Goal: Check status: Check status

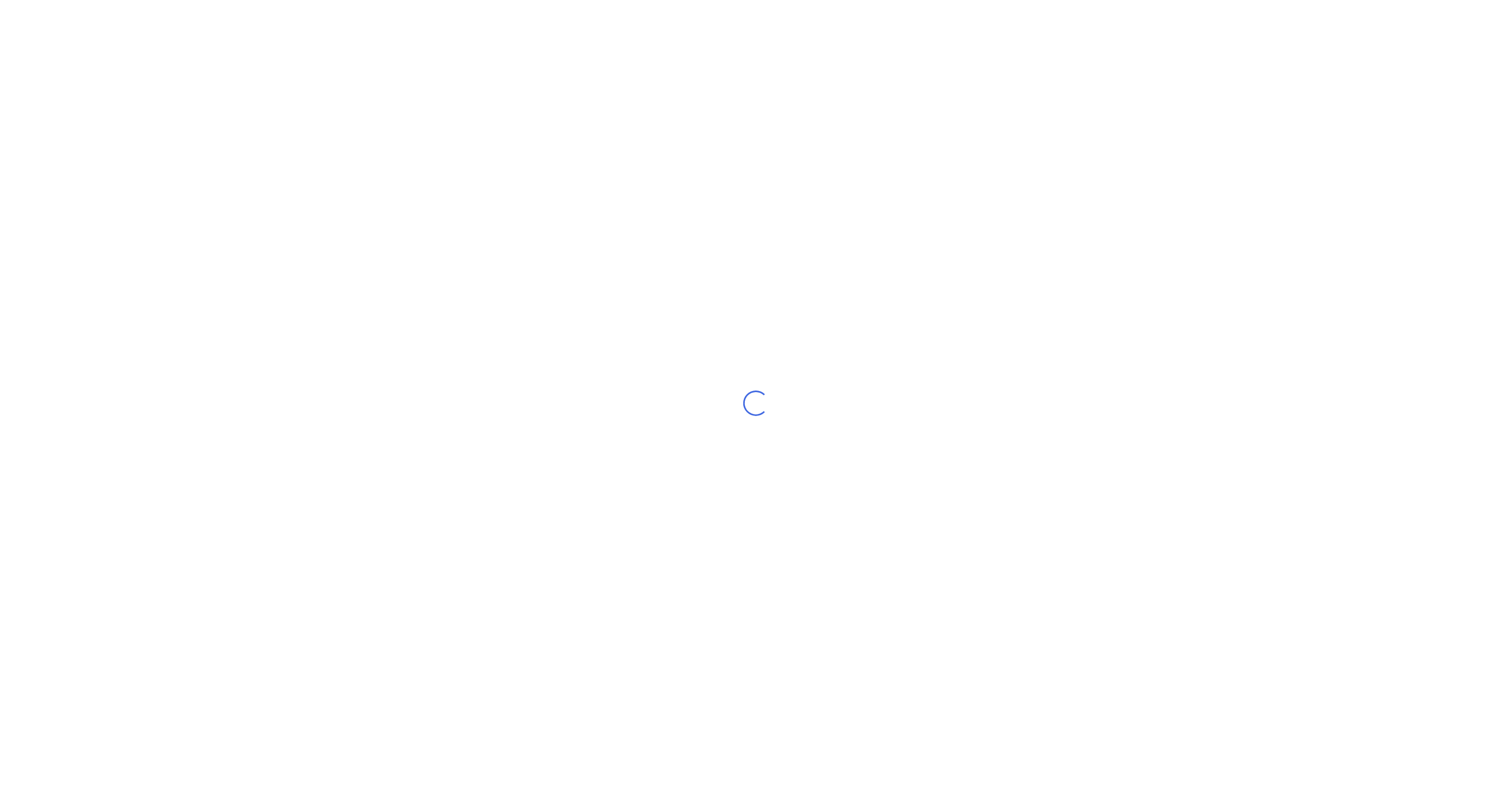
select select "NZ"
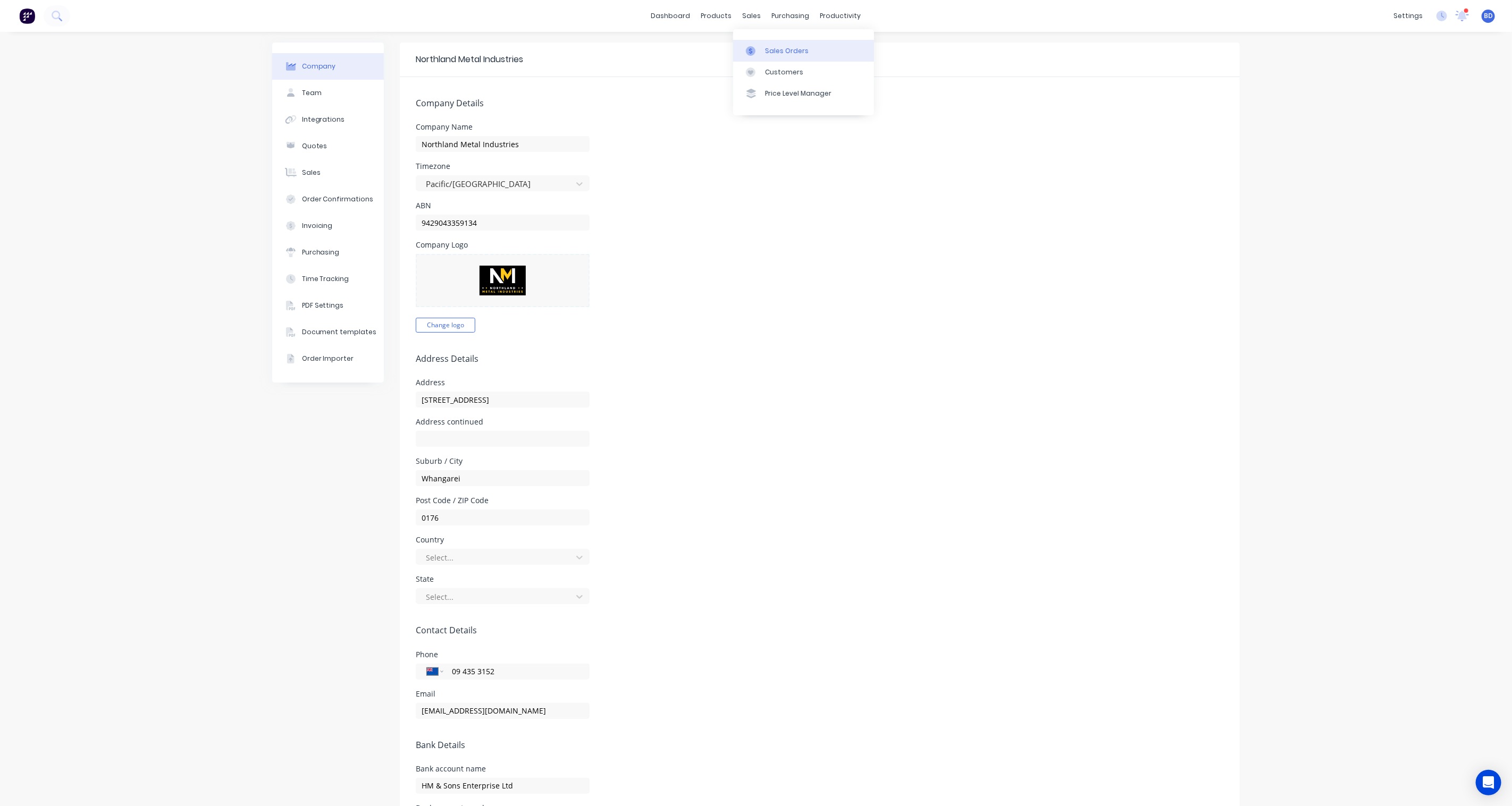
click at [812, 54] on link "Sales Orders" at bounding box center [803, 50] width 141 height 21
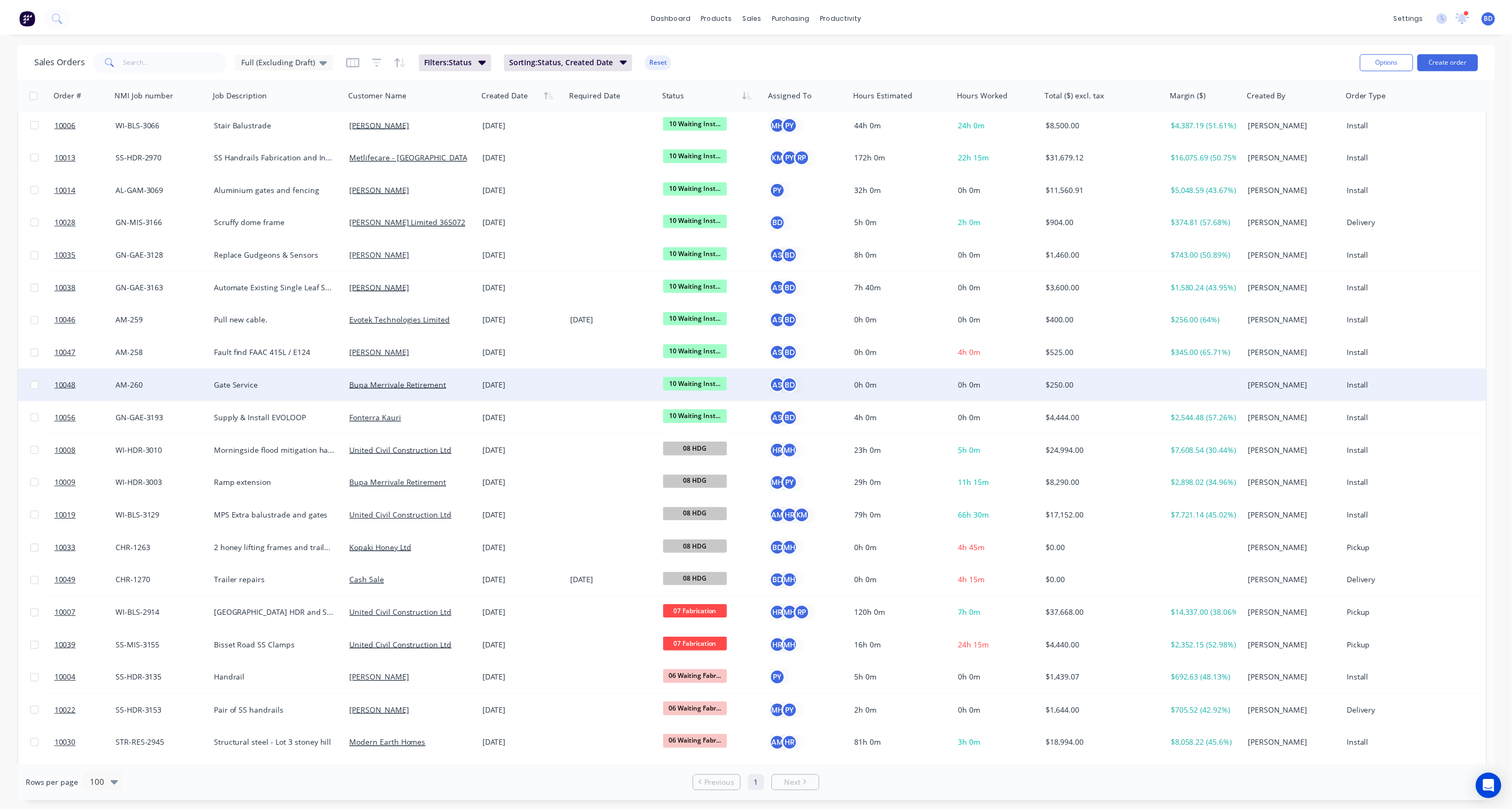
scroll to position [178, 0]
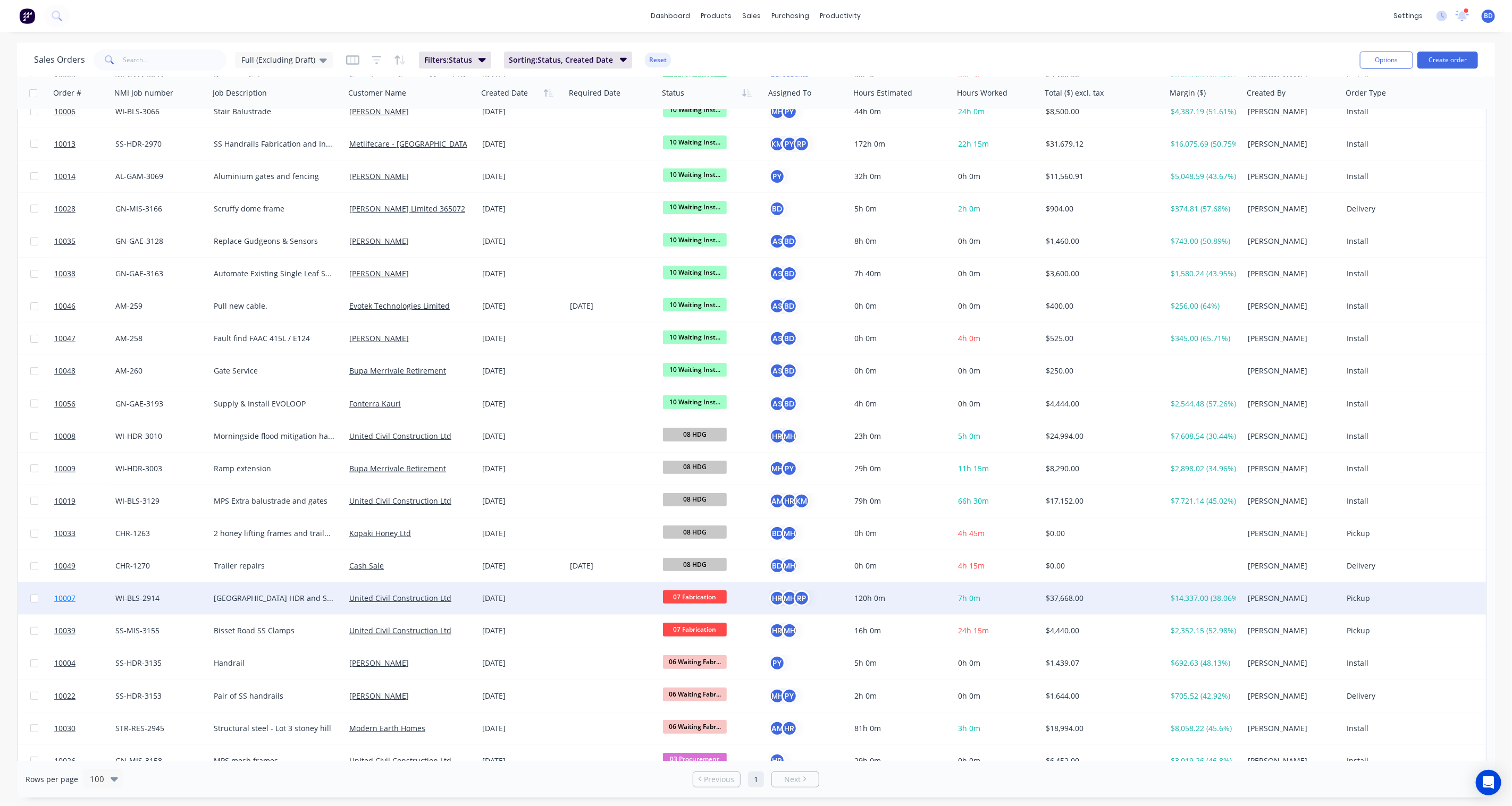
click at [64, 595] on span "10007" at bounding box center [65, 598] width 21 height 11
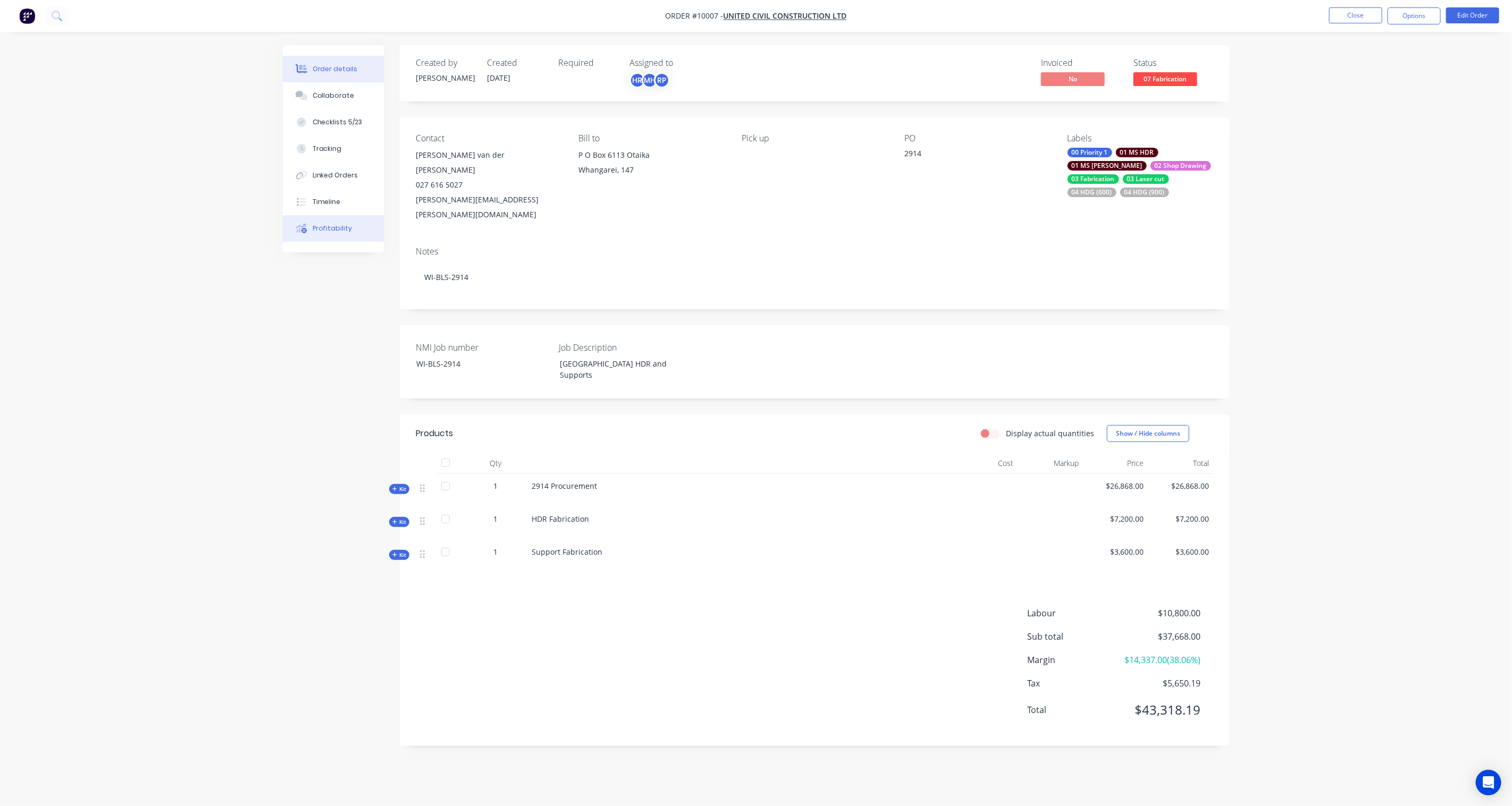
click at [325, 220] on button "Profitability" at bounding box center [333, 228] width 101 height 27
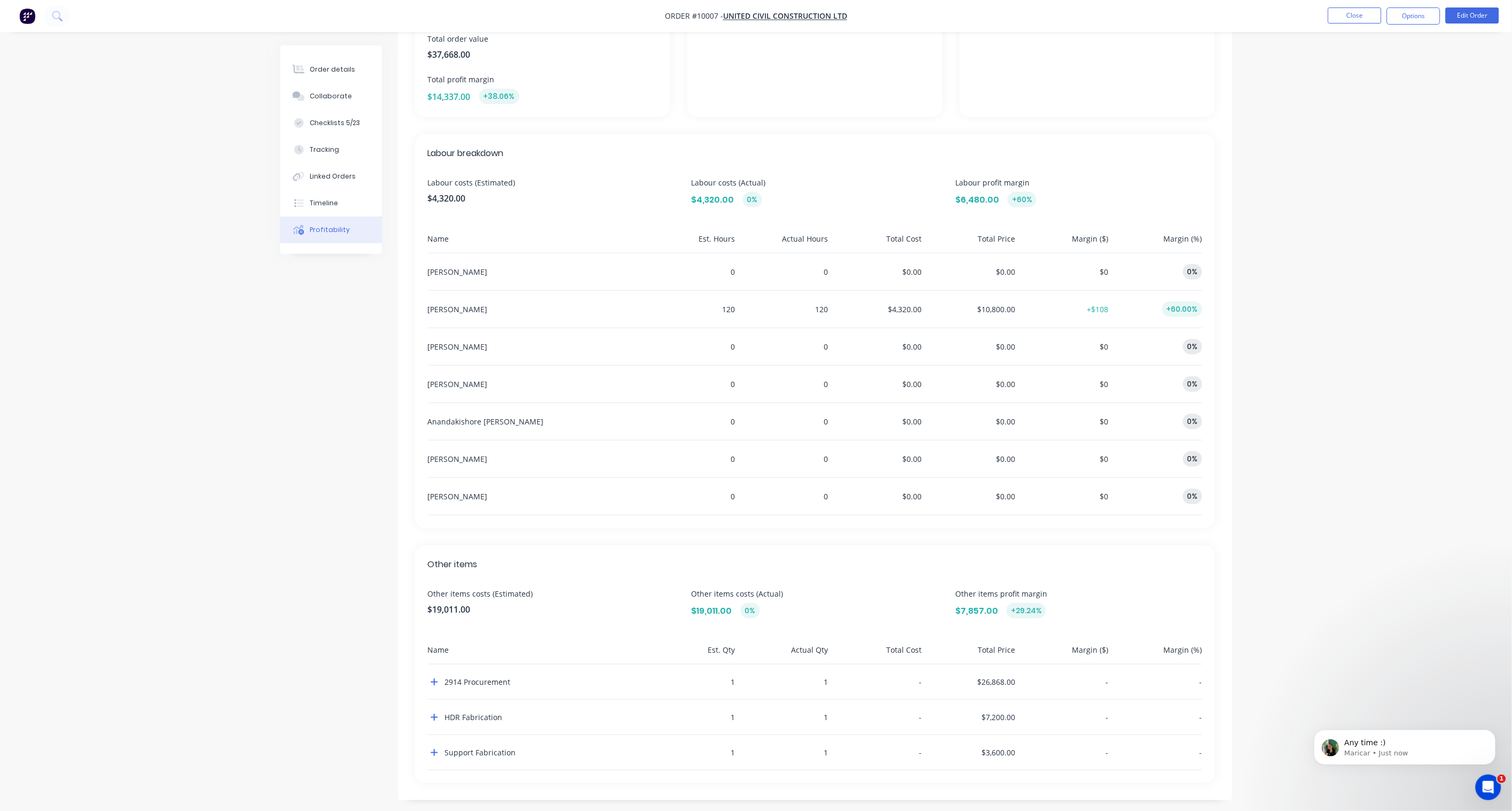
scroll to position [197, 0]
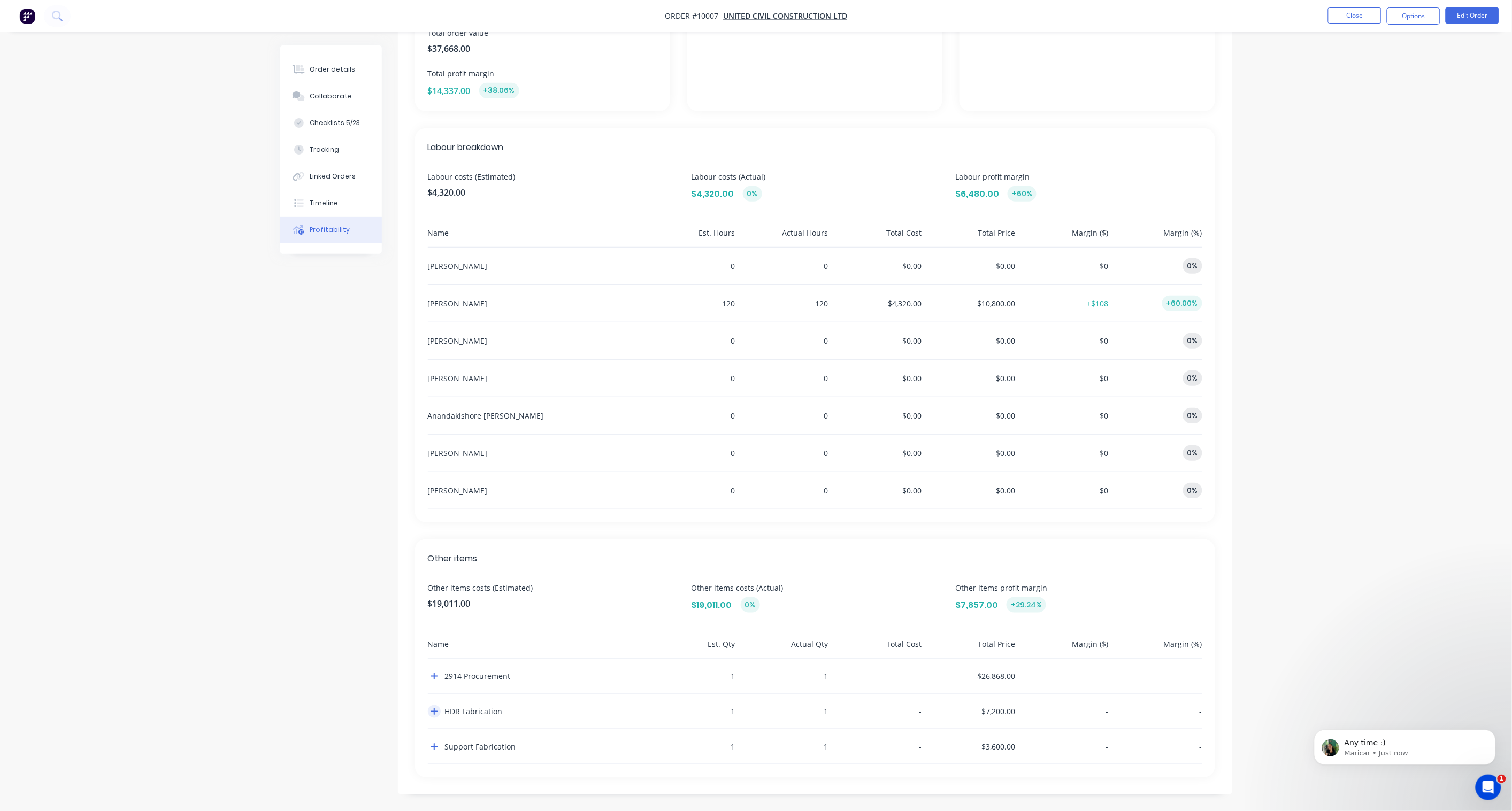
click at [436, 713] on icon "button" at bounding box center [434, 711] width 8 height 9
click at [430, 755] on div "Support Fabrication" at bounding box center [534, 747] width 214 height 35
click at [431, 751] on icon "button" at bounding box center [434, 747] width 8 height 9
click at [436, 747] on icon "button" at bounding box center [434, 747] width 7 height 1
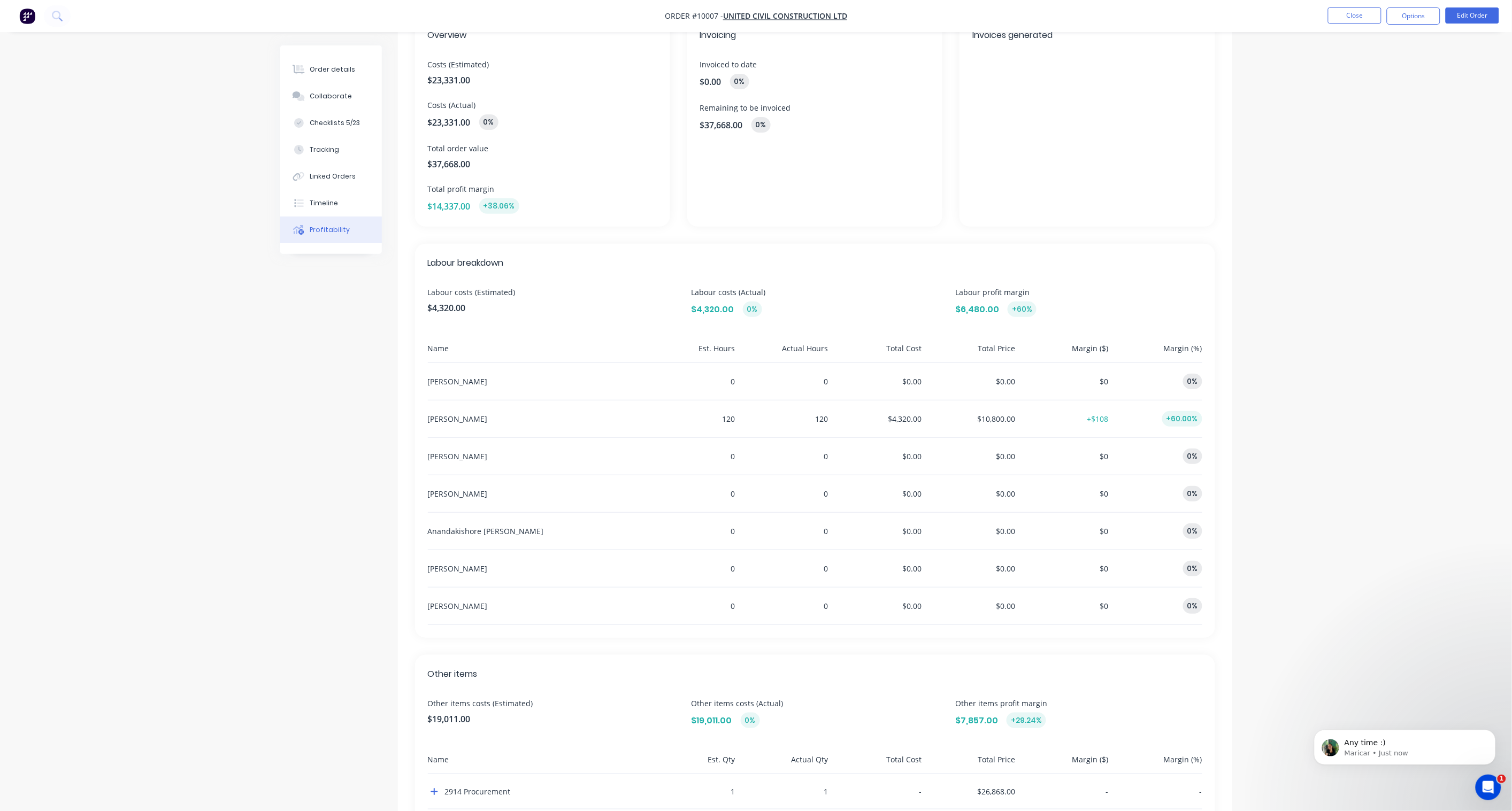
scroll to position [0, 0]
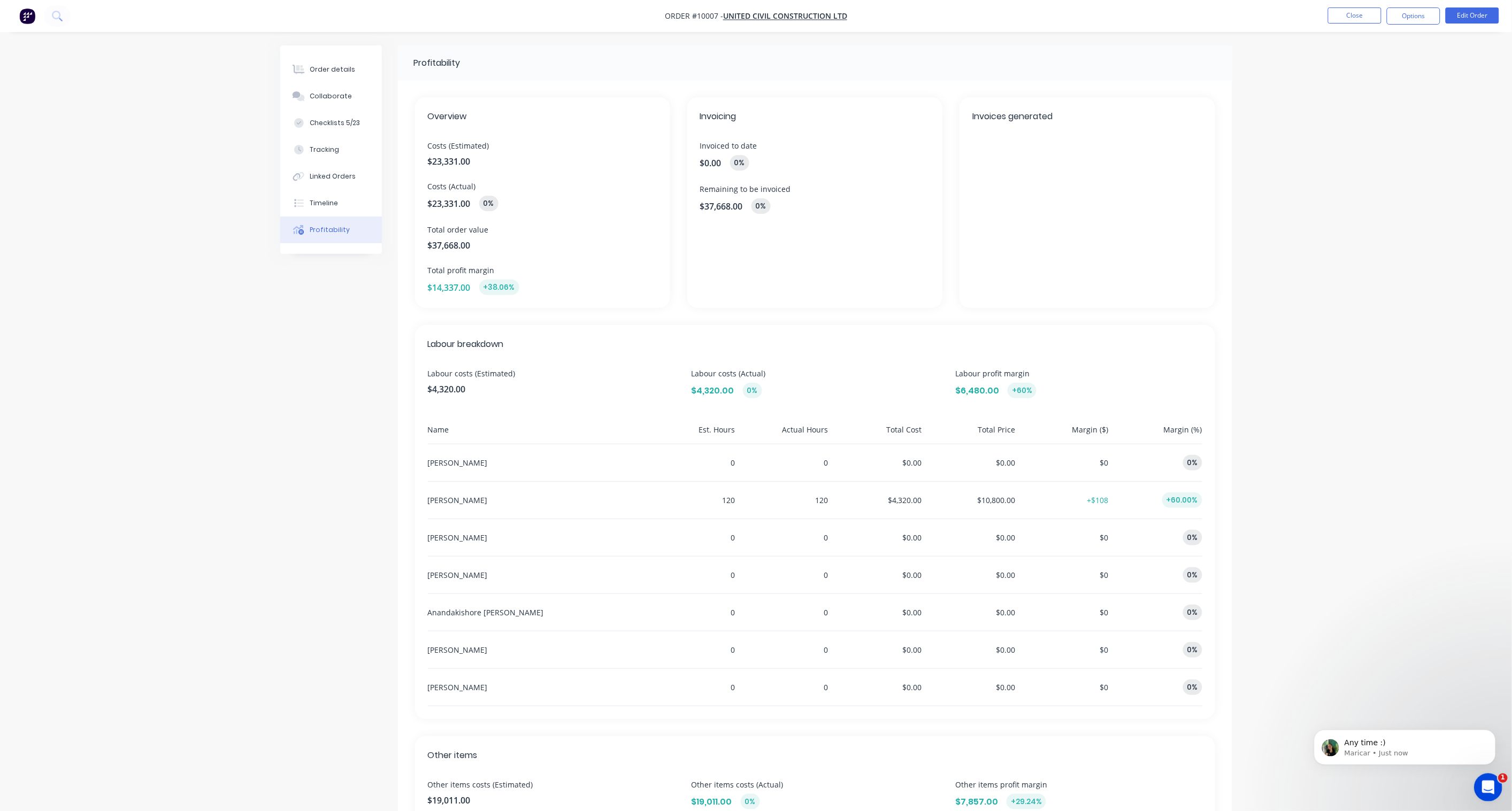
click at [1493, 788] on div "Open Intercom Messenger" at bounding box center [1486, 786] width 35 height 35
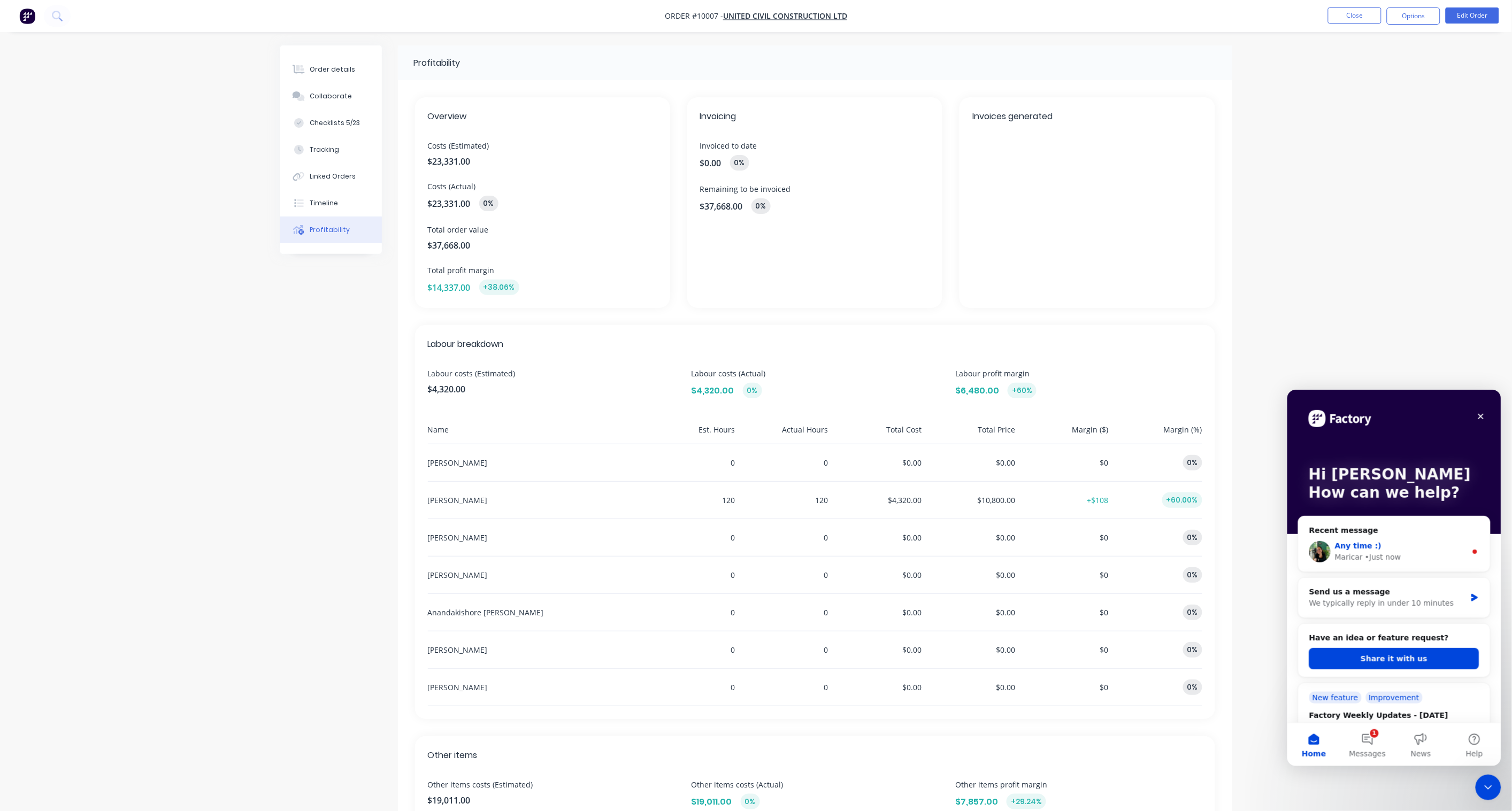
click at [1405, 549] on div "Any time :)" at bounding box center [1400, 546] width 132 height 12
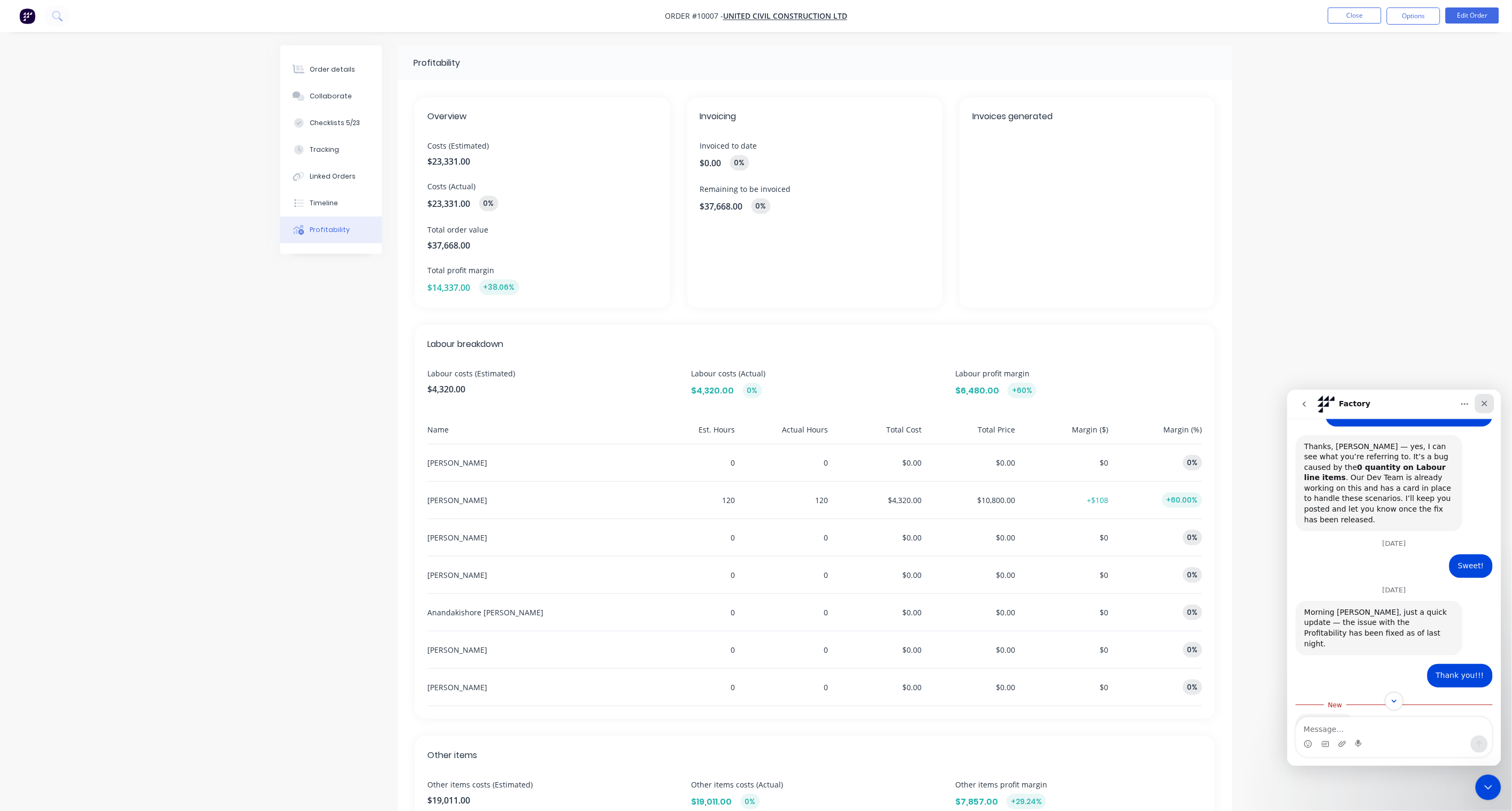
scroll to position [336, 0]
click at [1485, 400] on icon "Close" at bounding box center [1484, 403] width 9 height 9
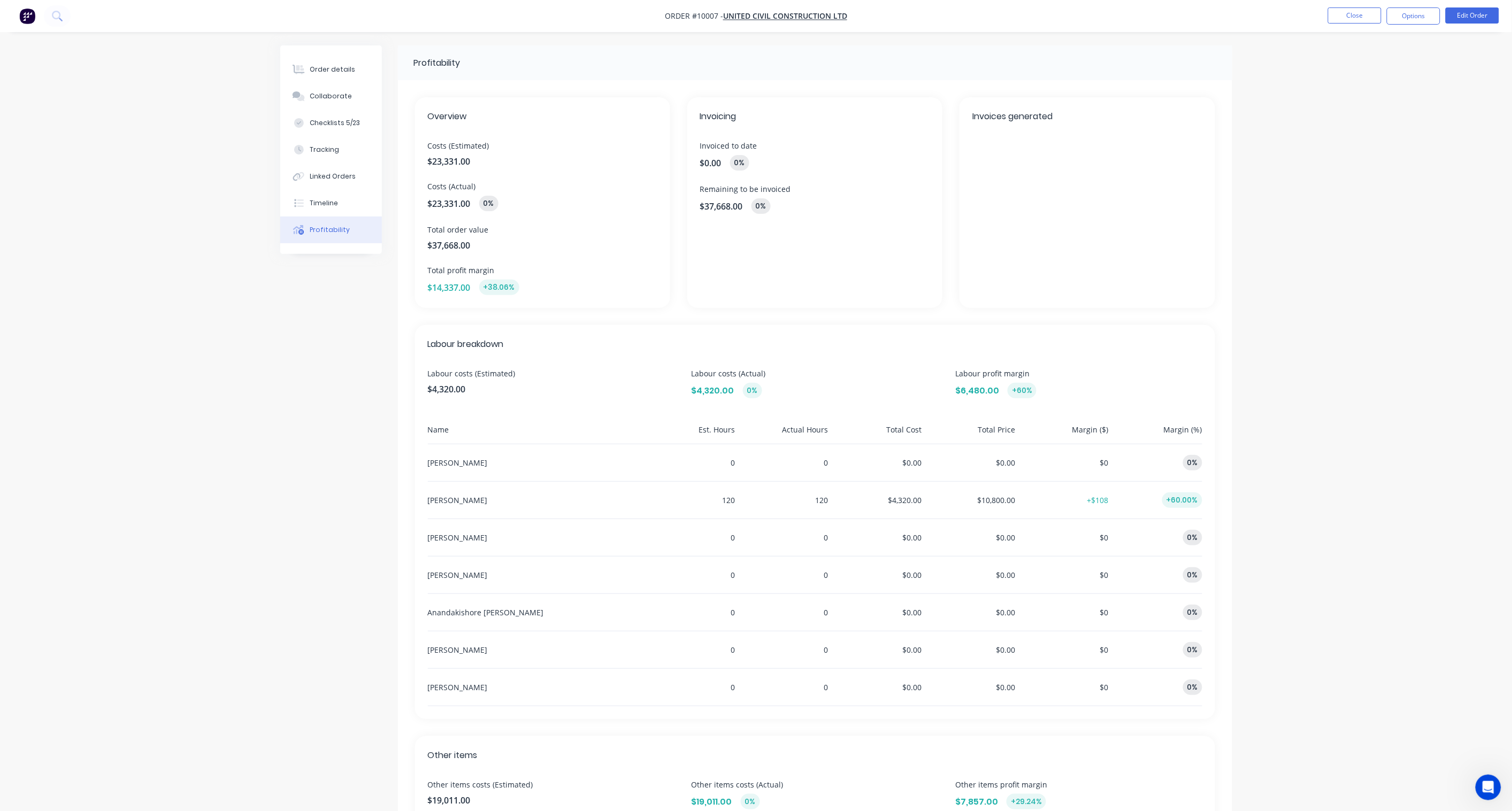
scroll to position [318, 0]
